Goal: Navigation & Orientation: Go to known website

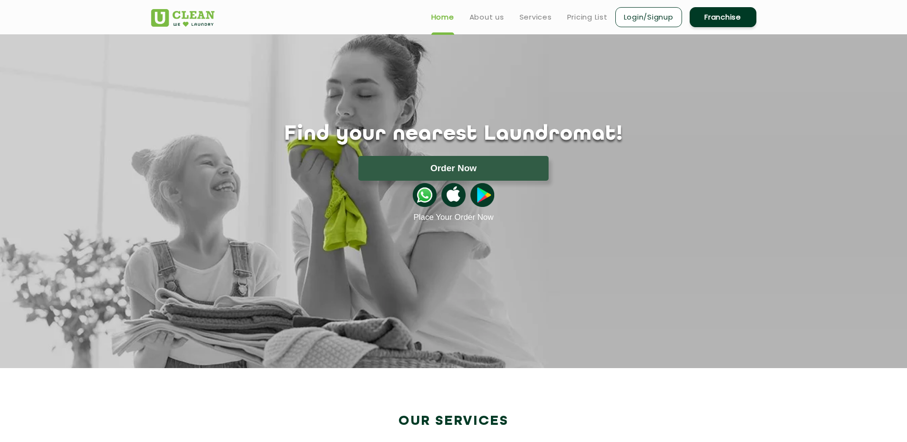
click at [179, 12] on img at bounding box center [182, 18] width 63 height 18
